Goal: Information Seeking & Learning: Learn about a topic

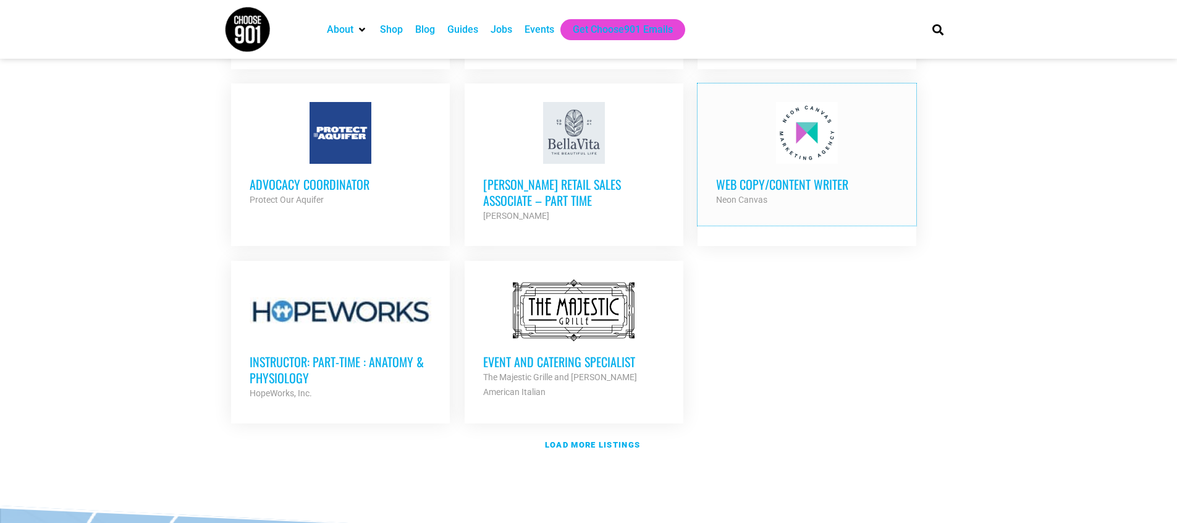
scroll to position [1374, 0]
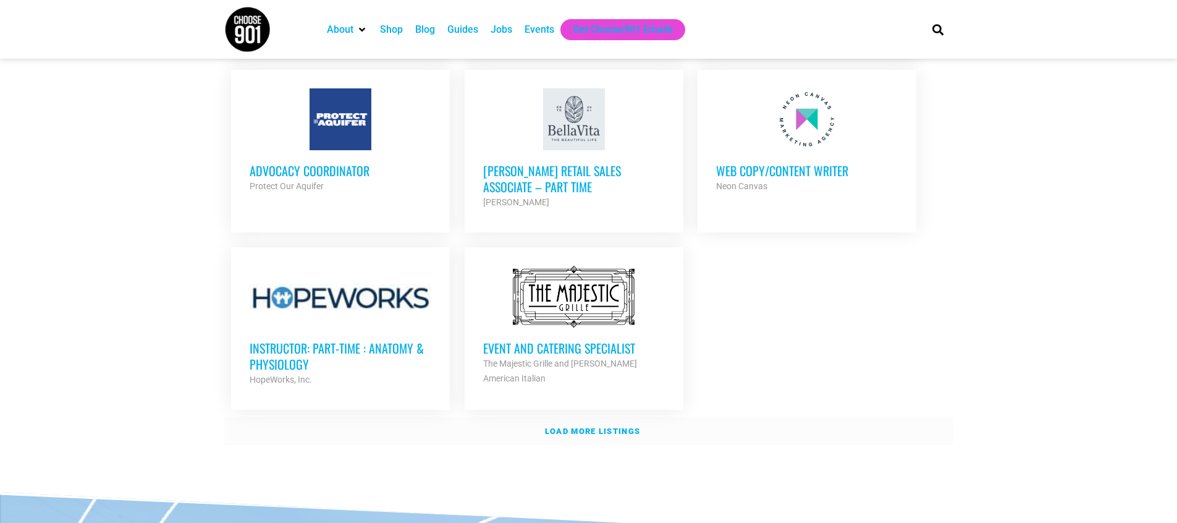
click at [585, 426] on strong "Load more listings" at bounding box center [592, 430] width 95 height 9
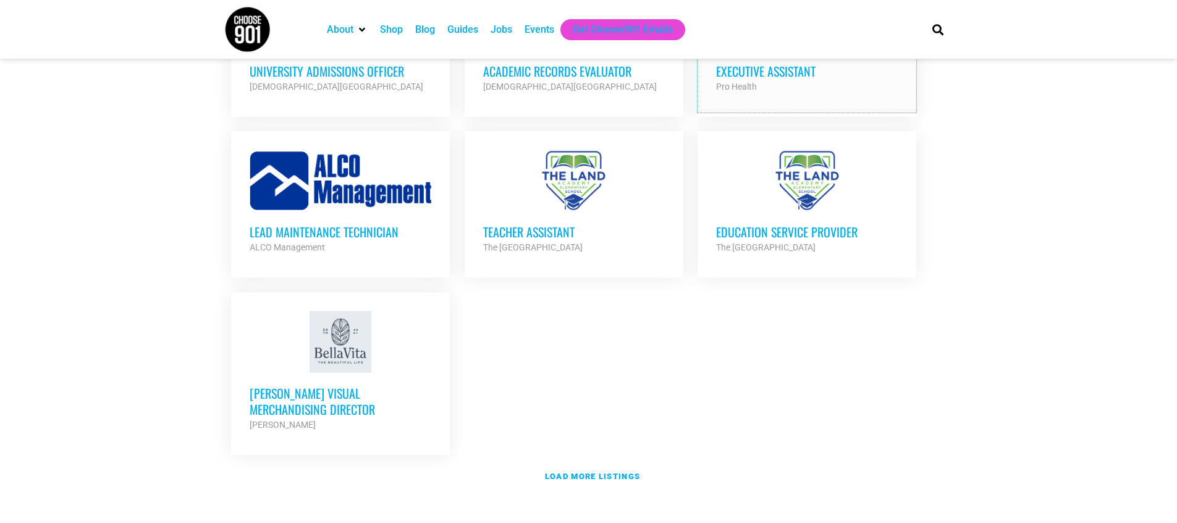
scroll to position [2553, 0]
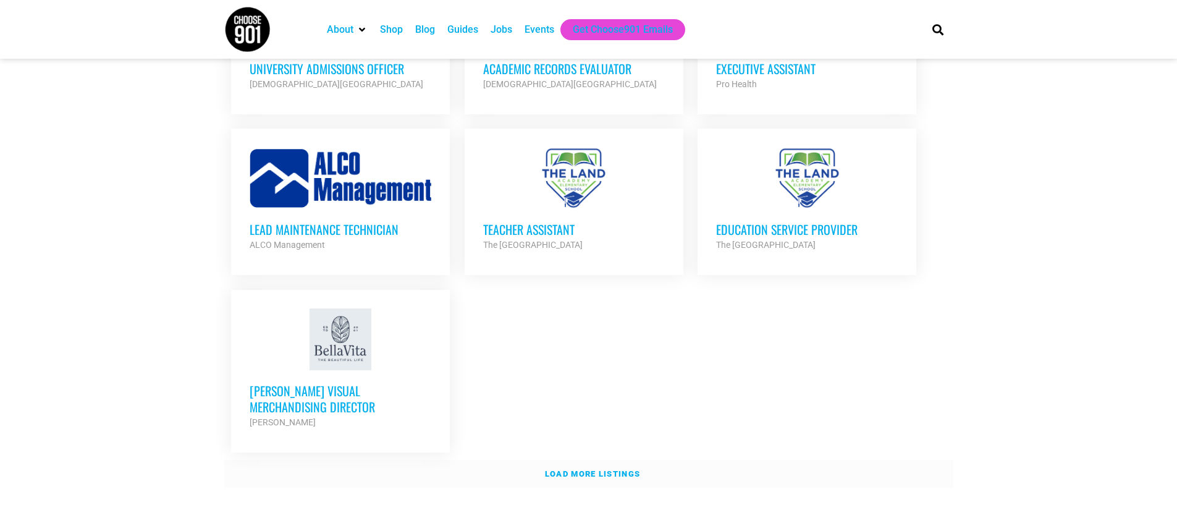
click at [607, 460] on link "Load more listings" at bounding box center [588, 474] width 729 height 28
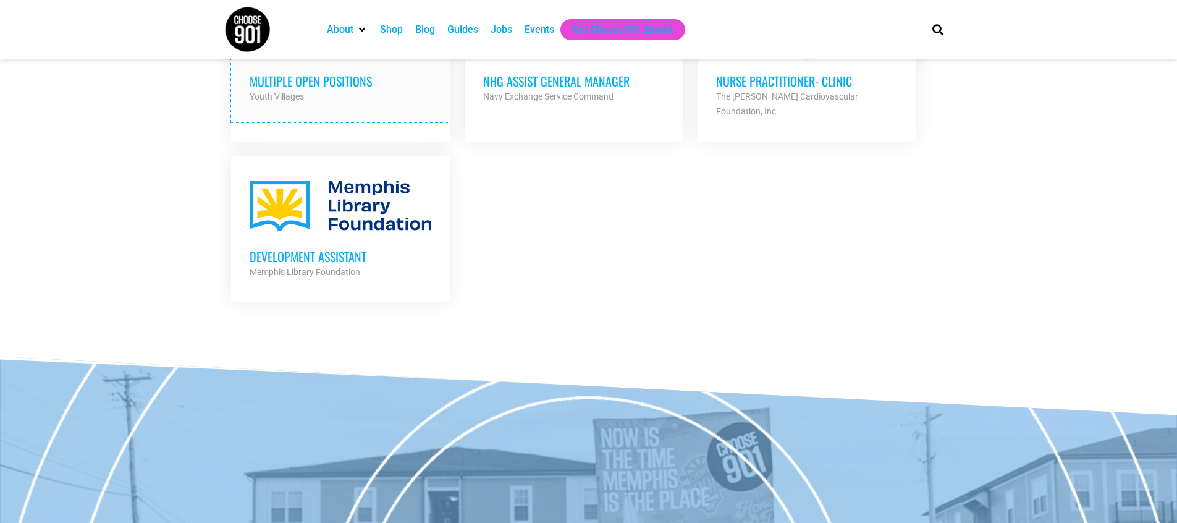
scroll to position [3405, 0]
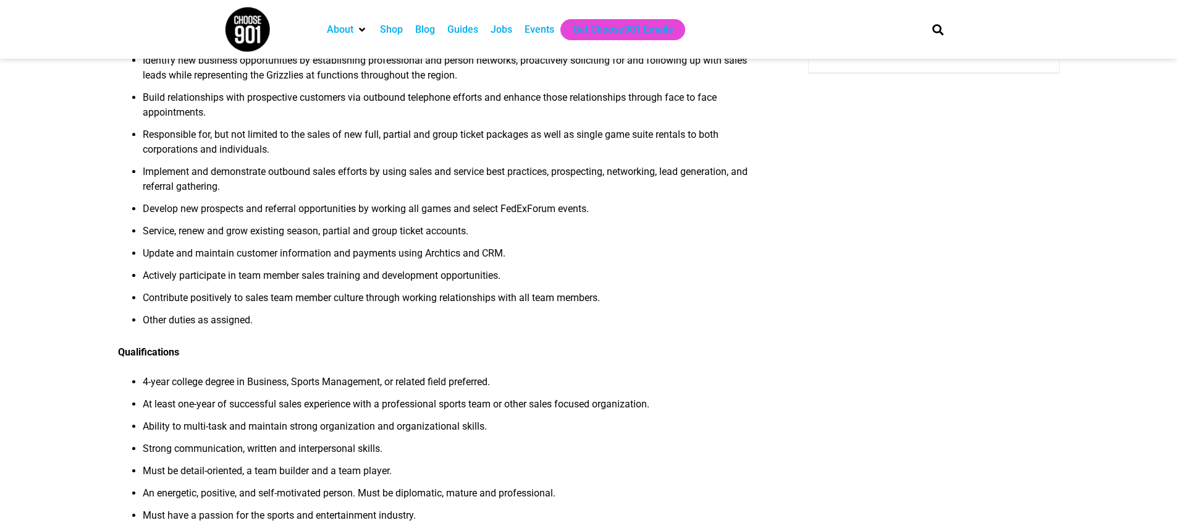
scroll to position [235, 0]
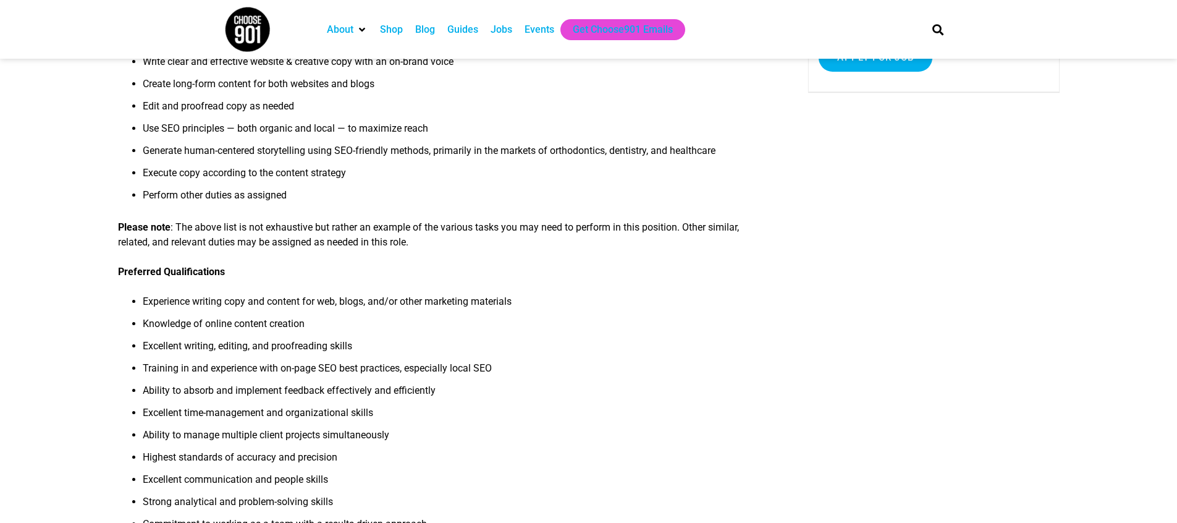
scroll to position [339, 0]
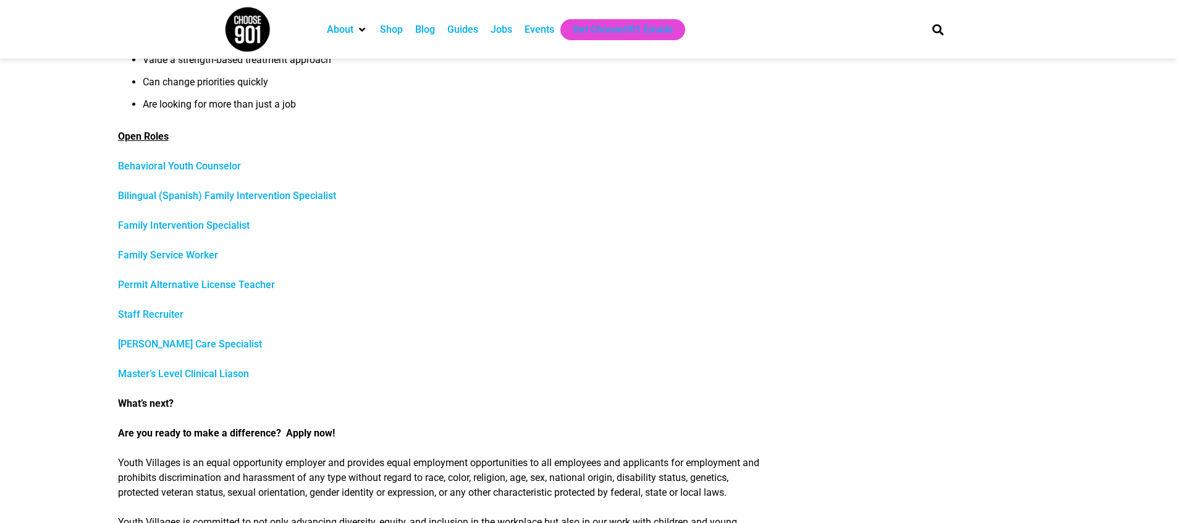
scroll to position [478, 0]
